Goal: Task Accomplishment & Management: Manage account settings

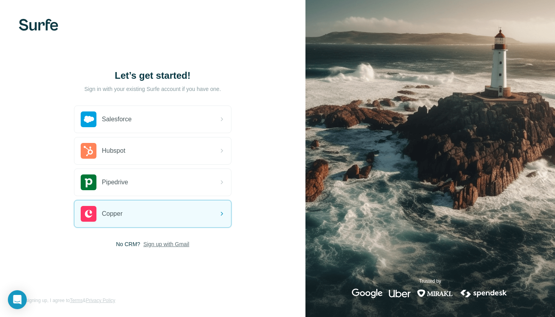
click at [169, 242] on span "Sign up with Gmail" at bounding box center [166, 244] width 46 height 8
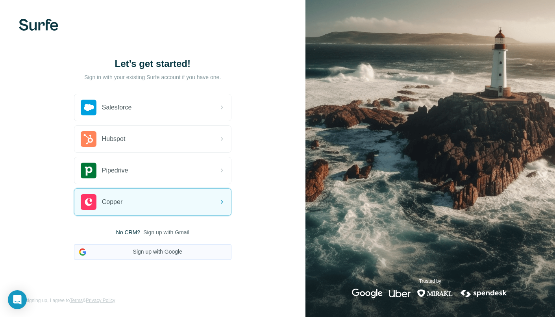
click at [157, 253] on button "Sign up with Google" at bounding box center [152, 252] width 157 height 16
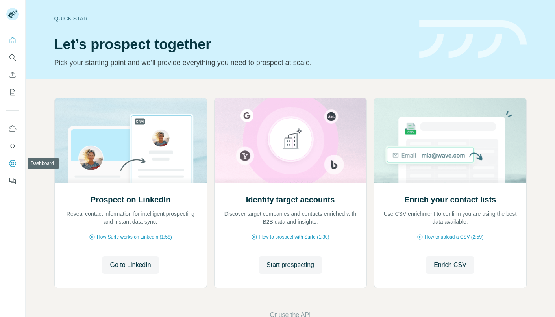
click at [7, 161] on button "Dashboard" at bounding box center [12, 163] width 13 height 14
click at [13, 163] on icon "Dashboard" at bounding box center [12, 163] width 3 height 3
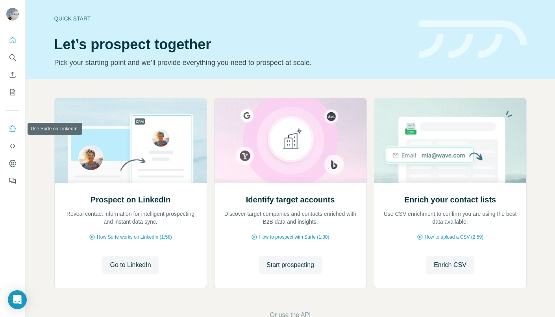
click at [11, 127] on icon "Use Surfe on LinkedIn" at bounding box center [13, 129] width 8 height 8
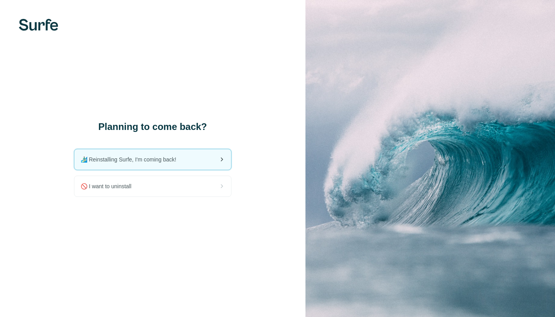
click at [189, 164] on div "🏄🏻‍♂️ Reinstalling Surfe, I'm coming back!" at bounding box center [152, 159] width 157 height 20
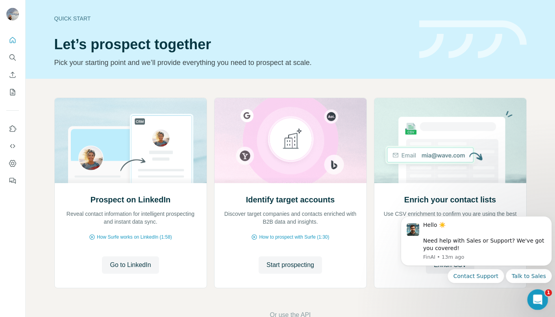
click at [540, 298] on icon "Open Intercom Messenger" at bounding box center [536, 298] width 13 height 13
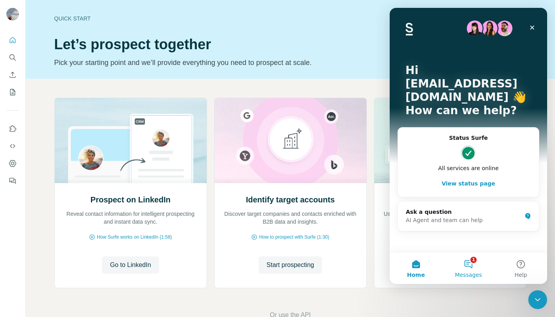
click at [470, 264] on button "1 Messages" at bounding box center [468, 267] width 52 height 31
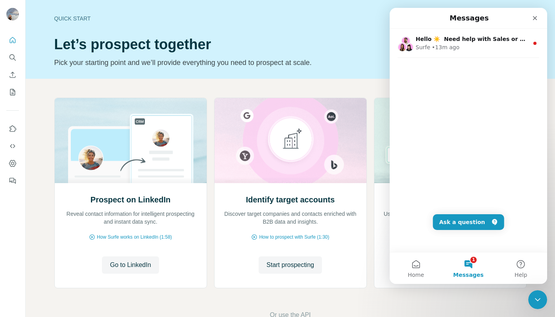
click at [466, 267] on button "1 Messages" at bounding box center [468, 267] width 52 height 31
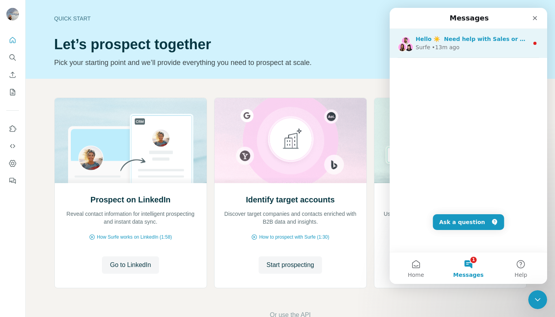
click at [512, 47] on div "Surfe • 13m ago" at bounding box center [471, 47] width 113 height 8
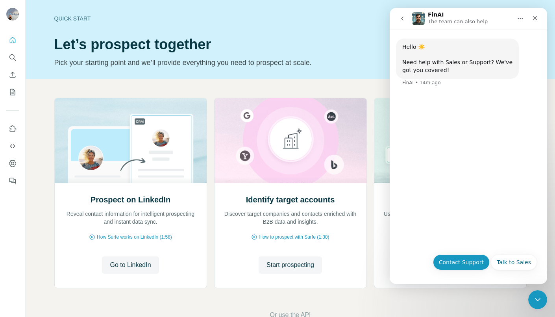
click at [459, 263] on button "Contact Support" at bounding box center [461, 262] width 57 height 16
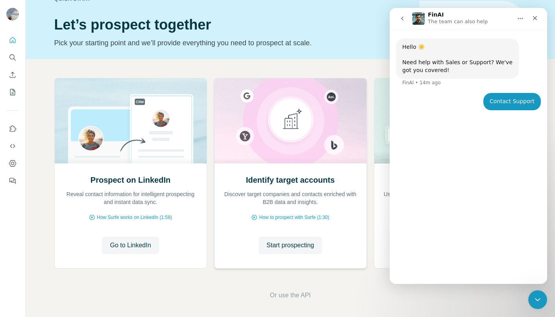
scroll to position [21, 0]
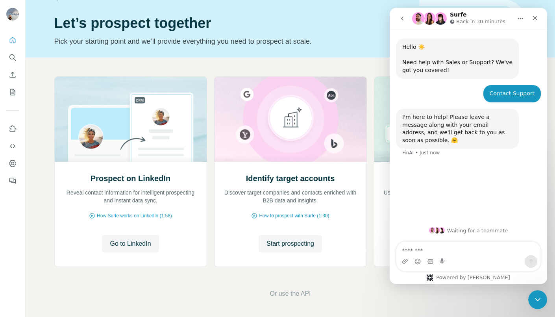
click at [456, 244] on textarea "Message…" at bounding box center [468, 247] width 144 height 13
click at [422, 251] on textarea "**********" at bounding box center [468, 247] width 144 height 13
type textarea "**********"
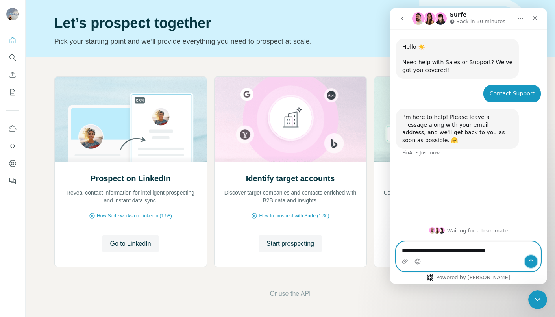
click at [530, 260] on icon "Send a message…" at bounding box center [530, 261] width 6 height 6
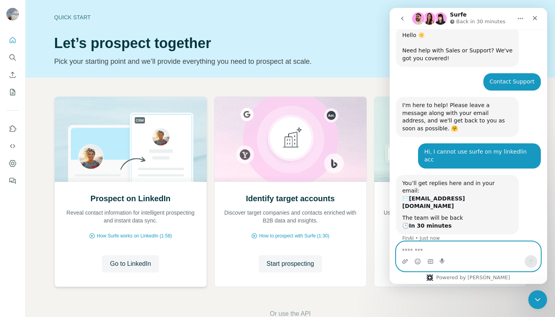
scroll to position [0, 0]
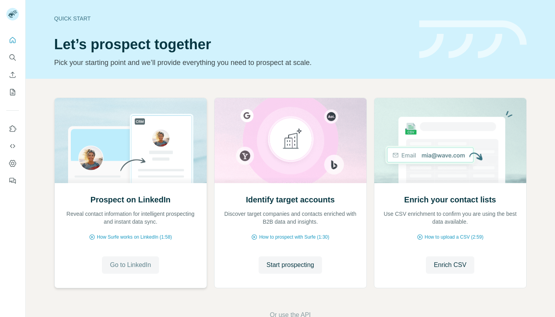
click at [127, 265] on span "Go to LinkedIn" at bounding box center [130, 264] width 41 height 9
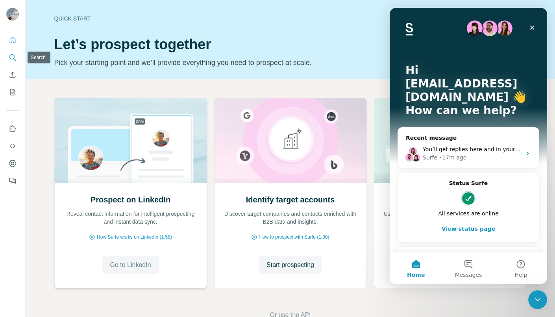
click at [16, 56] on icon "Search" at bounding box center [13, 57] width 8 height 8
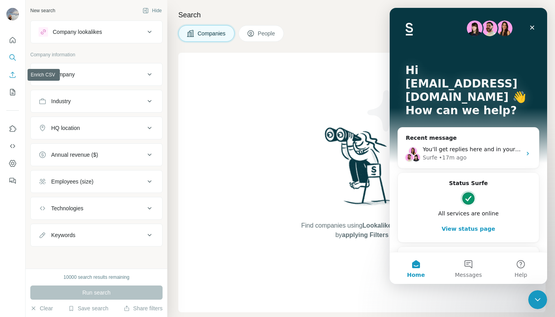
click at [10, 76] on icon "Enrich CSV" at bounding box center [13, 75] width 8 height 8
click at [13, 98] on button "My lists" at bounding box center [12, 92] width 13 height 14
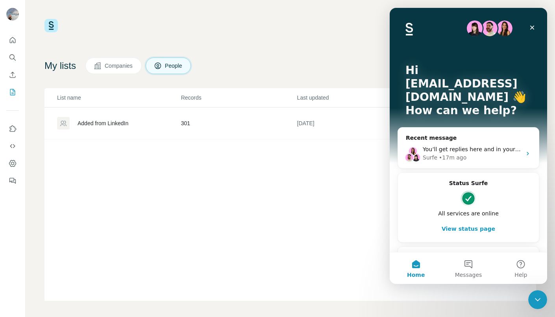
click at [86, 122] on div "Added from LinkedIn" at bounding box center [102, 123] width 51 height 8
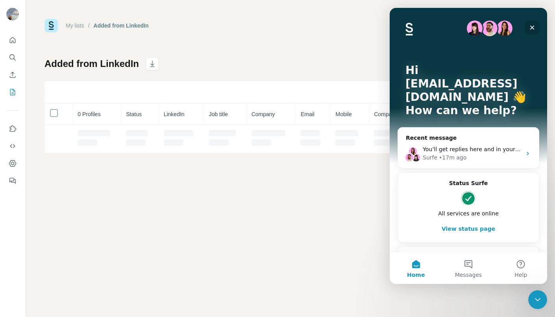
click at [531, 24] on div "Close" at bounding box center [532, 27] width 14 height 14
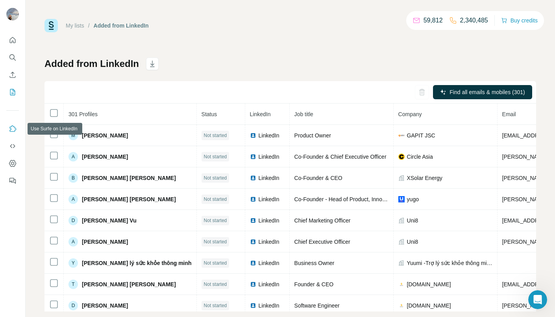
click at [9, 126] on icon "Use Surfe on LinkedIn" at bounding box center [13, 129] width 8 height 8
click at [17, 39] on button "Quick start" at bounding box center [12, 40] width 13 height 14
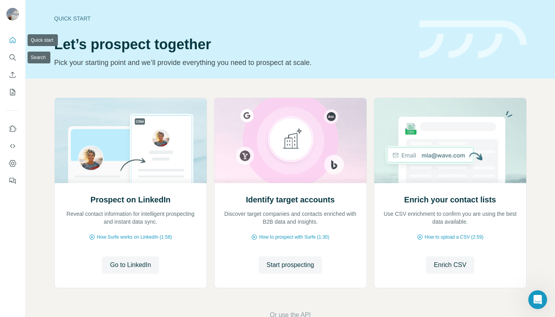
click at [12, 41] on icon "Quick start" at bounding box center [13, 40] width 8 height 8
click at [13, 165] on icon "Dashboard" at bounding box center [13, 163] width 8 height 8
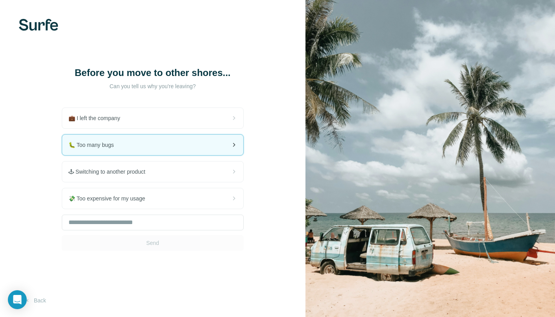
click at [167, 137] on div "🐛 Too many bugs" at bounding box center [152, 145] width 181 height 20
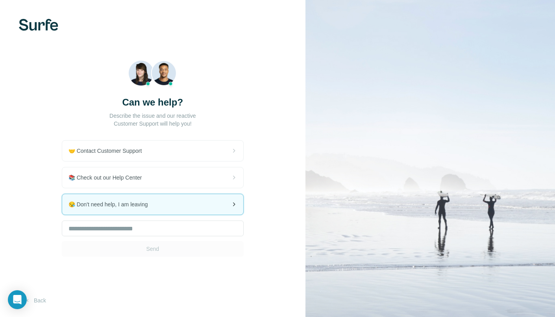
click at [158, 209] on div "😪 Don't need help, I am leaving" at bounding box center [152, 204] width 181 height 20
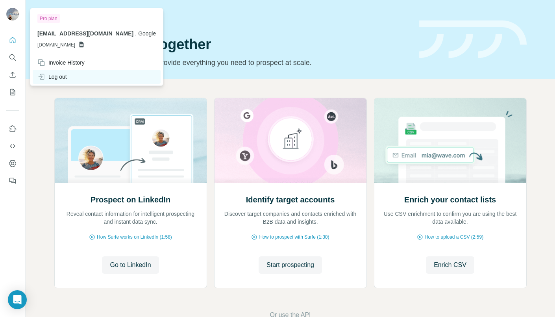
click at [54, 77] on div "Log out" at bounding box center [51, 77] width 29 height 8
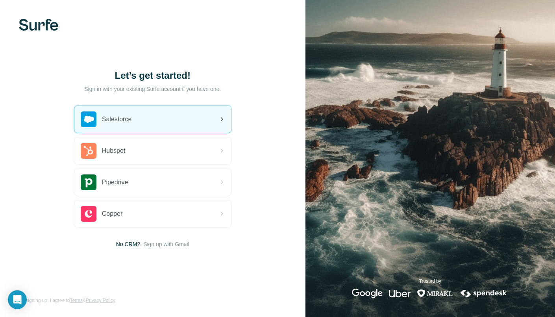
click at [183, 122] on div "Salesforce" at bounding box center [152, 119] width 157 height 27
click at [190, 118] on div "Salesforce" at bounding box center [152, 119] width 157 height 27
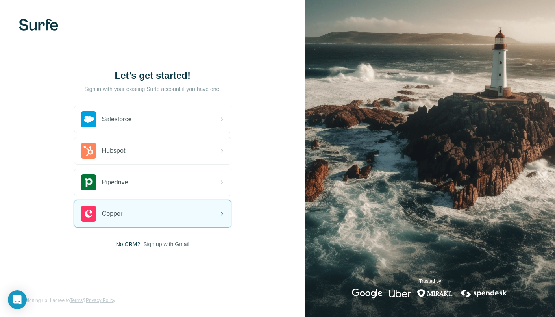
click at [167, 241] on span "Sign up with Gmail" at bounding box center [166, 244] width 46 height 8
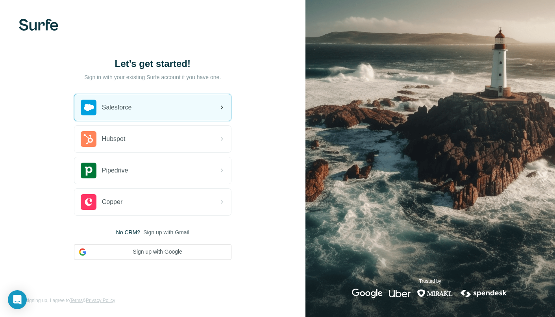
click at [198, 106] on div "Salesforce" at bounding box center [152, 107] width 157 height 27
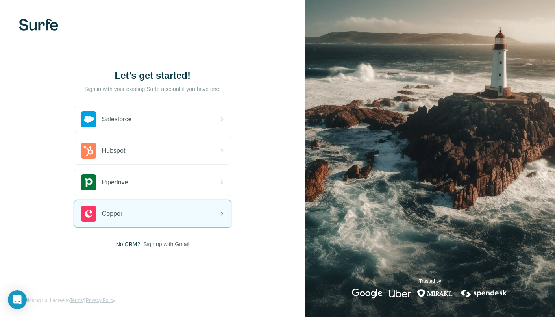
click at [167, 244] on span "Sign up with Gmail" at bounding box center [166, 244] width 46 height 8
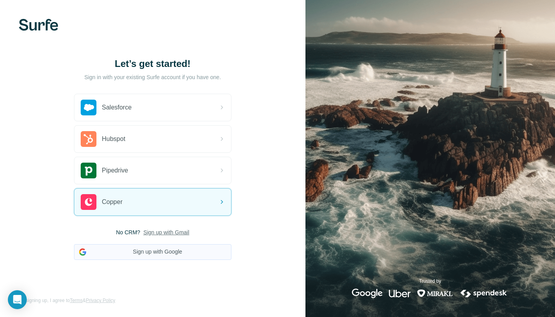
click at [161, 254] on button "Sign up with Google" at bounding box center [152, 252] width 157 height 16
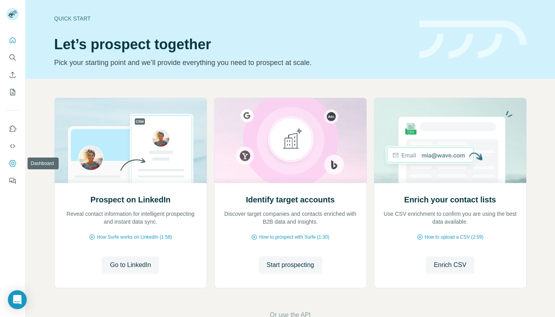
click at [15, 163] on icon "Dashboard" at bounding box center [13, 163] width 8 height 8
click at [13, 58] on icon "Search" at bounding box center [14, 59] width 2 height 2
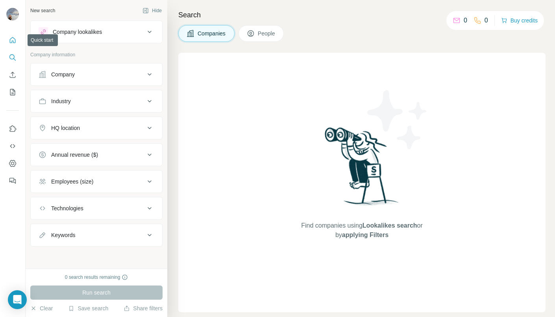
click at [12, 40] on icon "Quick start" at bounding box center [13, 40] width 8 height 8
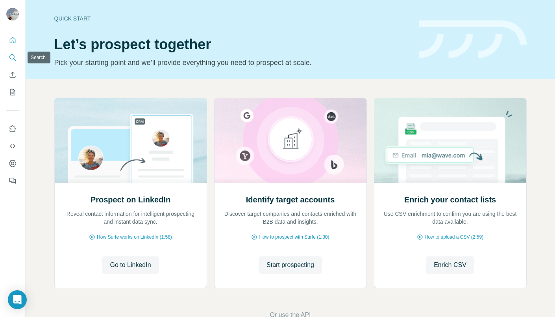
click at [14, 55] on icon "Search" at bounding box center [13, 57] width 8 height 8
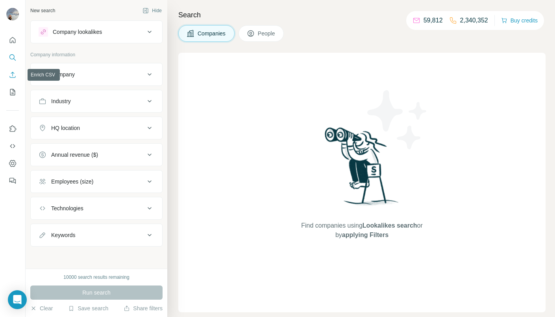
click at [11, 73] on icon "Enrich CSV" at bounding box center [13, 75] width 8 height 8
click at [10, 91] on icon "My lists" at bounding box center [12, 92] width 5 height 6
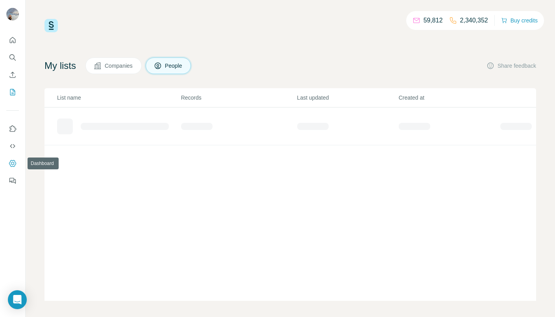
click at [11, 161] on icon "Dashboard" at bounding box center [13, 163] width 8 height 8
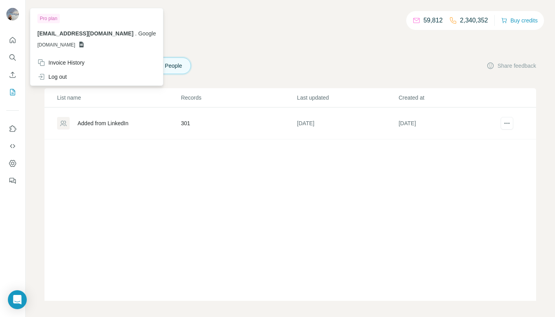
click at [6, 16] on div at bounding box center [13, 15] width 23 height 26
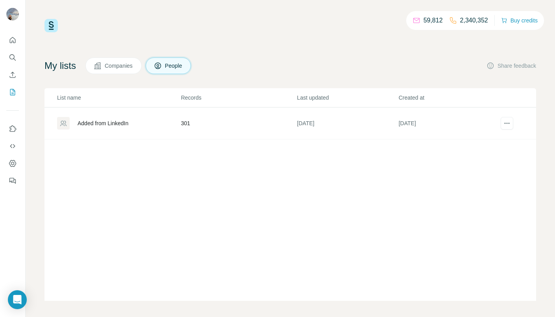
click at [13, 15] on img at bounding box center [12, 14] width 13 height 13
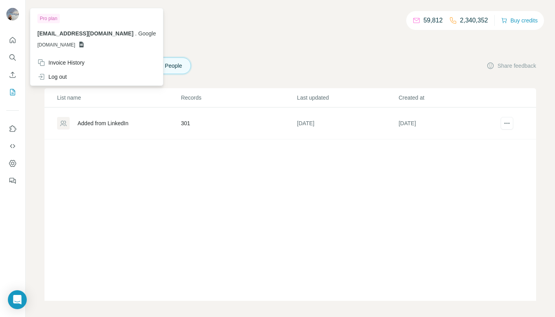
click at [12, 41] on icon "Quick start" at bounding box center [13, 40] width 8 height 8
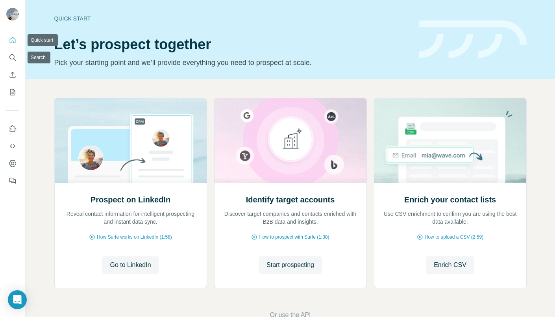
click at [17, 40] on button "Quick start" at bounding box center [12, 40] width 13 height 14
click at [14, 59] on icon "Search" at bounding box center [13, 57] width 8 height 8
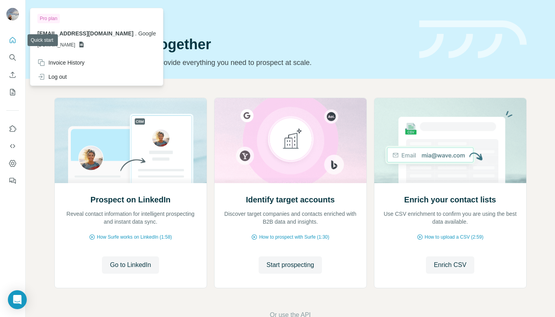
click at [11, 17] on img at bounding box center [12, 14] width 13 height 13
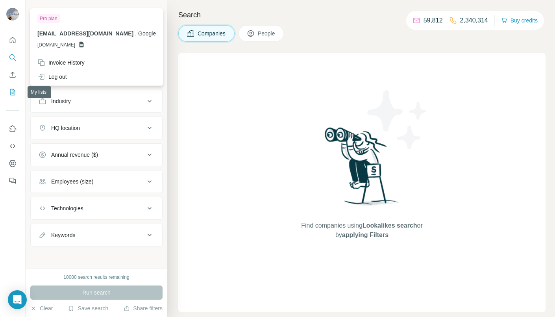
click at [13, 90] on icon "My lists" at bounding box center [13, 91] width 4 height 5
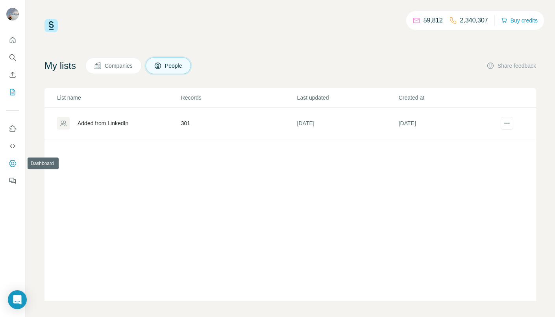
click at [14, 162] on icon "Dashboard" at bounding box center [12, 163] width 3 height 3
